Goal: Transaction & Acquisition: Purchase product/service

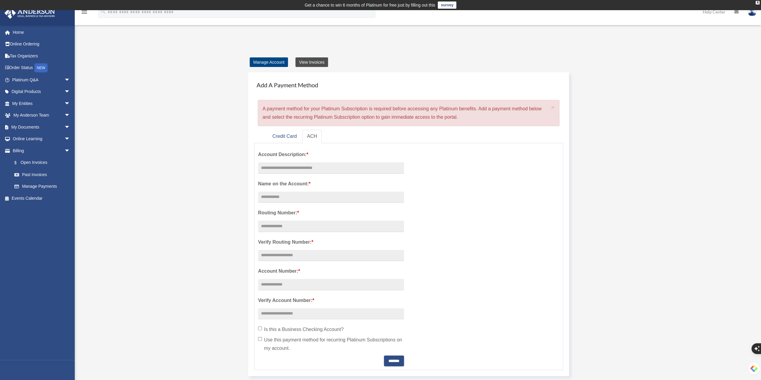
click at [308, 63] on link "View Invoices" at bounding box center [312, 62] width 33 height 10
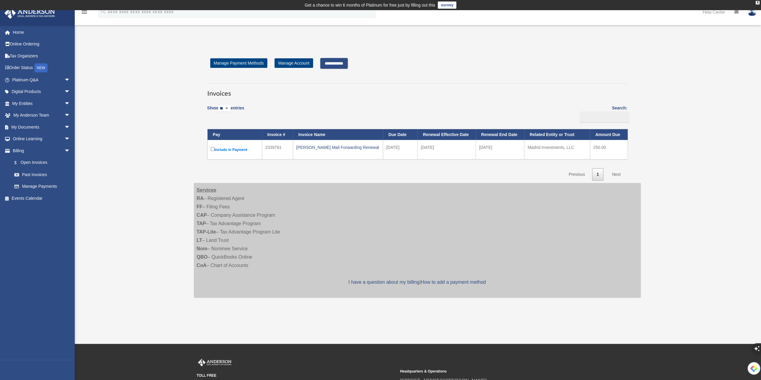
click at [336, 66] on input "**********" at bounding box center [334, 63] width 28 height 11
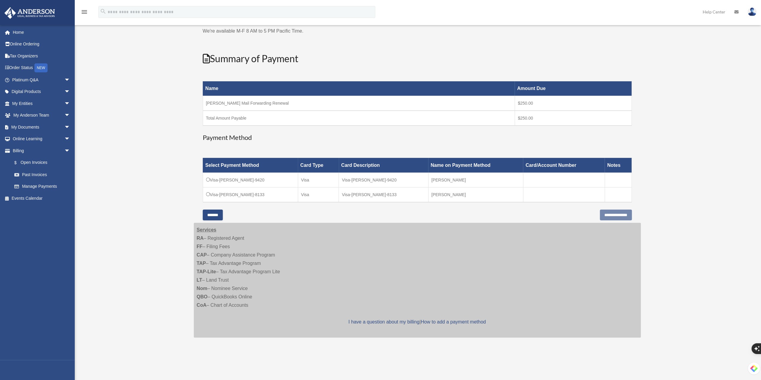
scroll to position [90, 0]
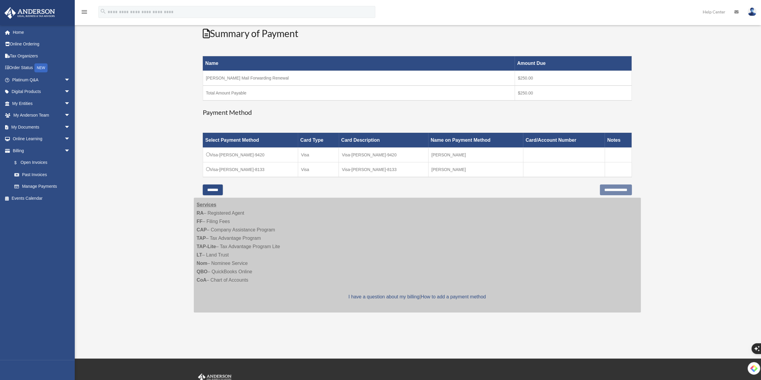
click at [371, 169] on td "Visa-[PERSON_NAME]-8133" at bounding box center [383, 169] width 89 height 15
click at [611, 191] on input "**********" at bounding box center [616, 190] width 32 height 11
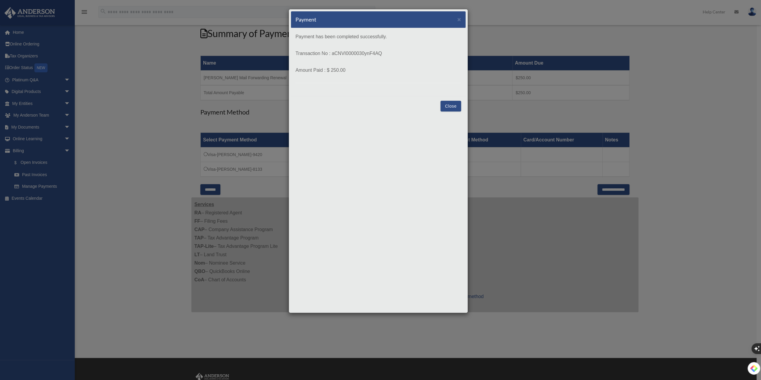
click at [452, 105] on button "Close" at bounding box center [451, 106] width 21 height 11
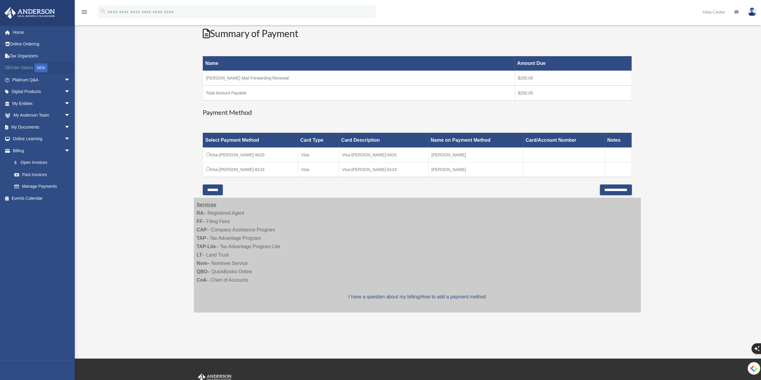
click at [27, 67] on link "Order Status NEW" at bounding box center [41, 68] width 75 height 12
click at [23, 33] on link "Home" at bounding box center [41, 32] width 75 height 12
click at [31, 69] on link "Order Status NEW" at bounding box center [41, 68] width 75 height 12
click at [26, 31] on link "Home" at bounding box center [41, 32] width 75 height 12
click at [96, 118] on div "Open Invoices georgeavalos10@yahoo.com Sign Out georgeavalos10@yahoo.com Home O…" at bounding box center [380, 139] width 761 height 377
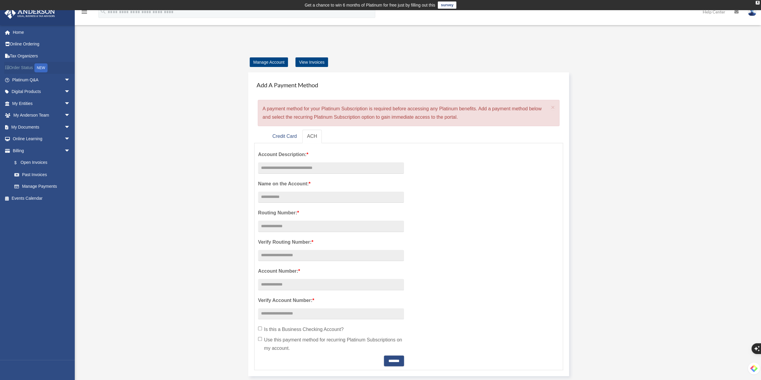
click at [23, 67] on link "Order Status NEW" at bounding box center [41, 68] width 75 height 12
